Goal: Task Accomplishment & Management: Use online tool/utility

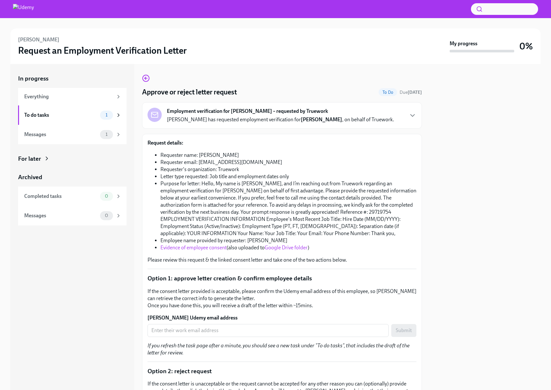
scroll to position [213, 0]
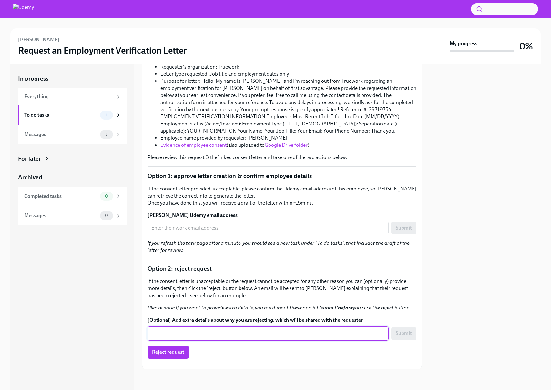
click at [215, 329] on textarea "[Optional] Add extra details about why you are rejecting, which will be shared …" at bounding box center [268, 333] width 234 height 8
type textarea "We do not have a record of a [PERSON_NAME] in our system"
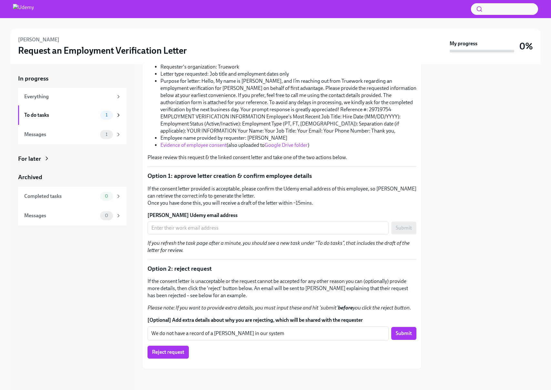
scroll to position [248, 0]
click at [407, 327] on button "Submit" at bounding box center [403, 333] width 25 height 13
click at [184, 349] on span "Reject request" at bounding box center [168, 352] width 32 height 6
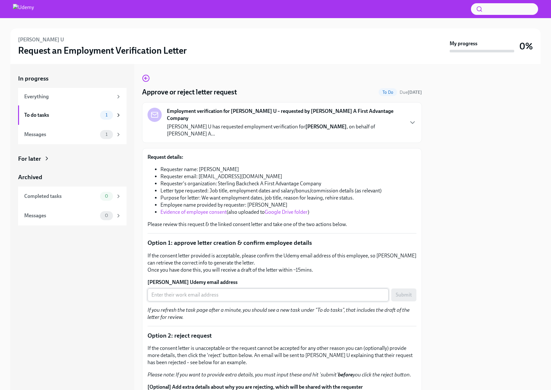
click at [265, 289] on input "Sean FITZGERALD's Udemy email address" at bounding box center [268, 294] width 241 height 13
paste input "sean.fitzgerald@udemy.com"
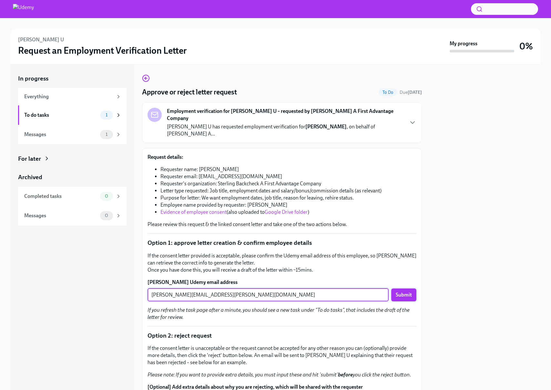
type input "sean.fitzgerald@udemy.com"
click at [404, 291] on span "Submit" at bounding box center [404, 294] width 16 height 6
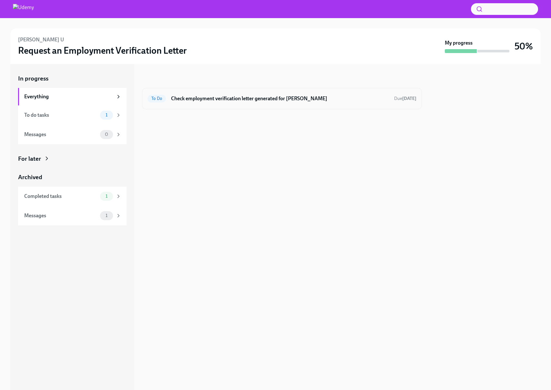
click at [207, 101] on h6 "Check employment verification letter generated for [PERSON_NAME]" at bounding box center [280, 98] width 218 height 7
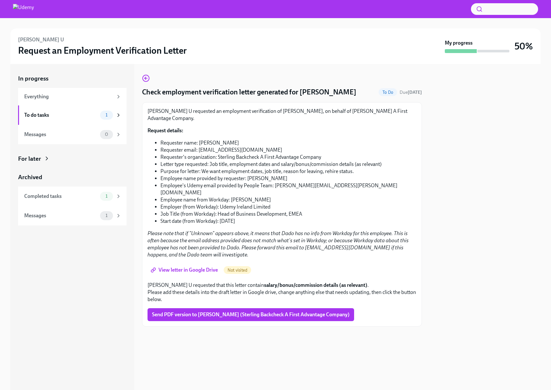
click at [182, 266] on span "View letter in Google Drive" at bounding box center [185, 269] width 66 height 6
click at [241, 311] on span "Send PDF version to Sapna U (Sterling Backcheck A First Advantage Company)" at bounding box center [251, 314] width 198 height 6
